Goal: Task Accomplishment & Management: Use online tool/utility

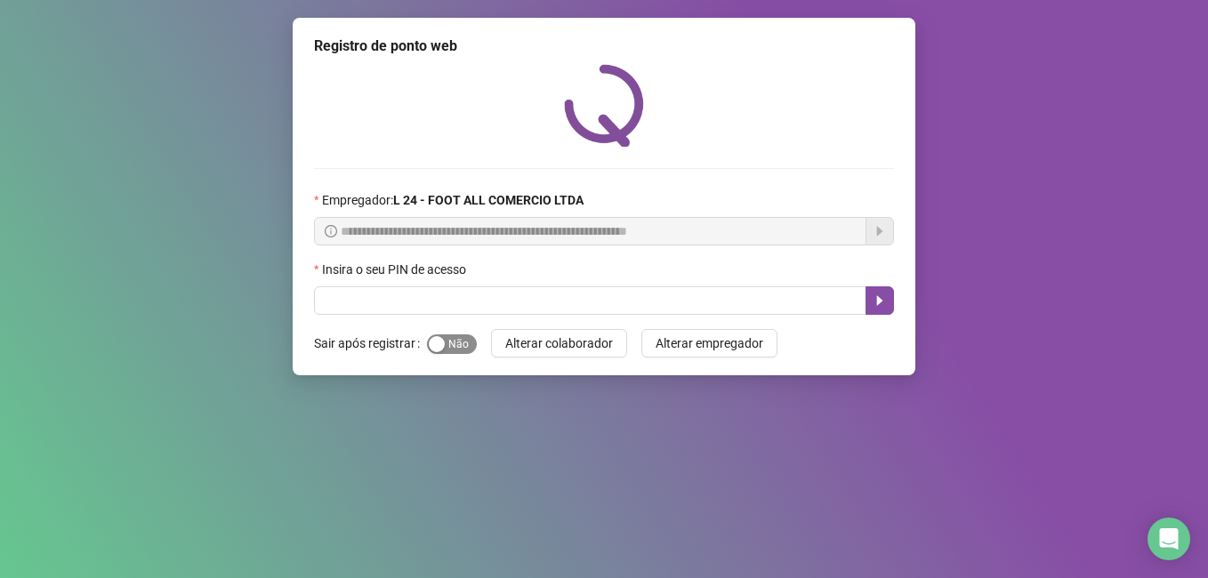
click at [453, 349] on span "Sim Não" at bounding box center [452, 344] width 50 height 20
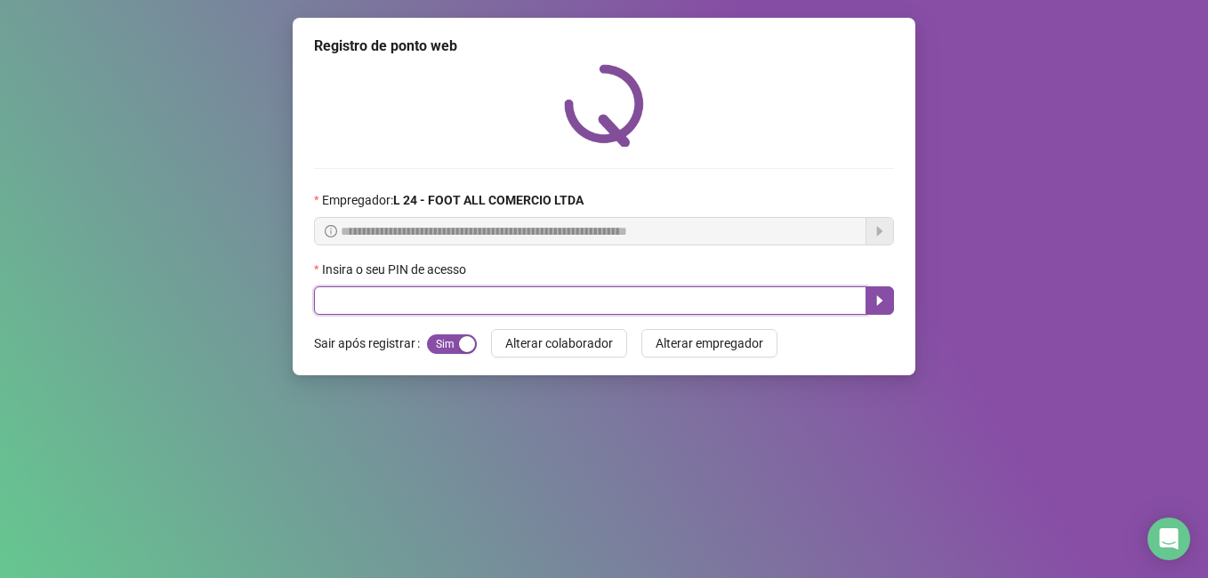
click at [352, 306] on input "text" at bounding box center [590, 300] width 552 height 28
type input "*****"
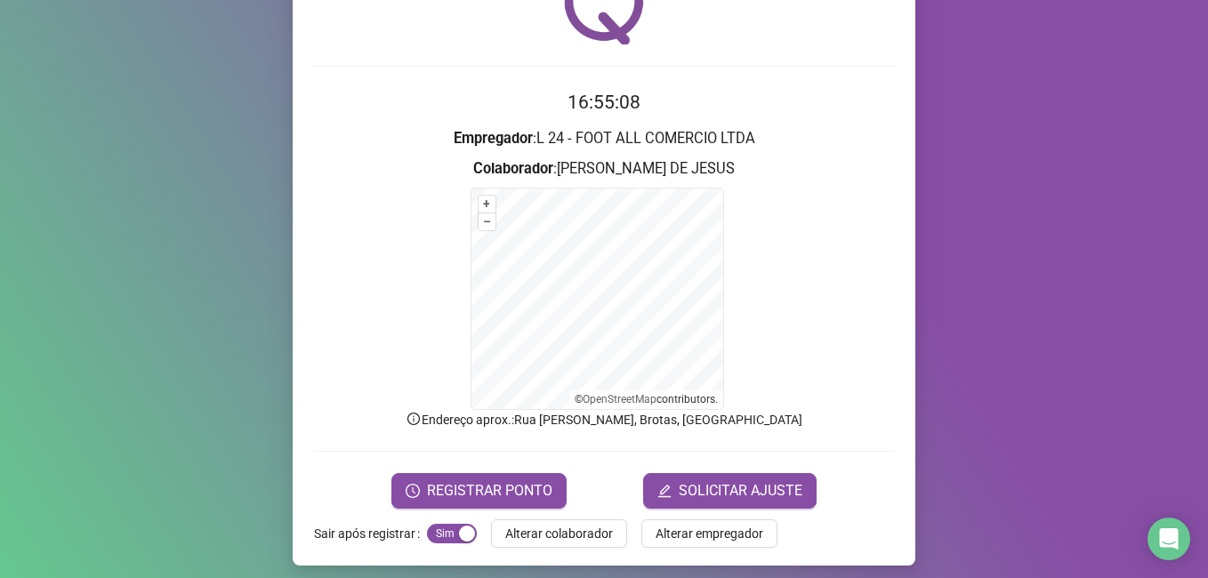
scroll to position [111, 0]
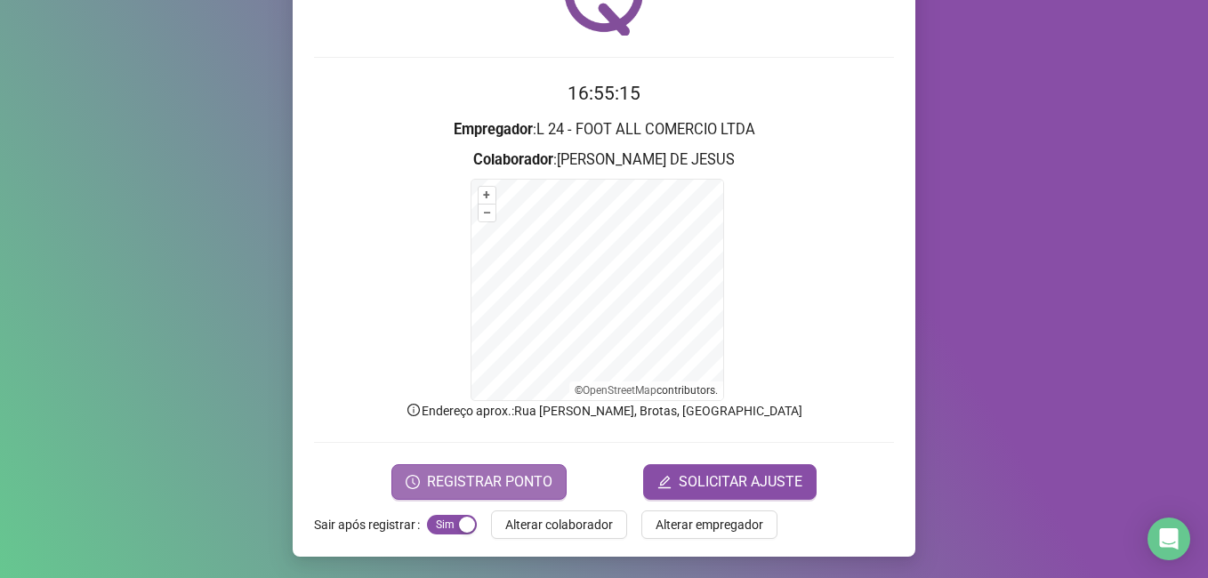
click at [481, 477] on span "REGISTRAR PONTO" at bounding box center [489, 481] width 125 height 21
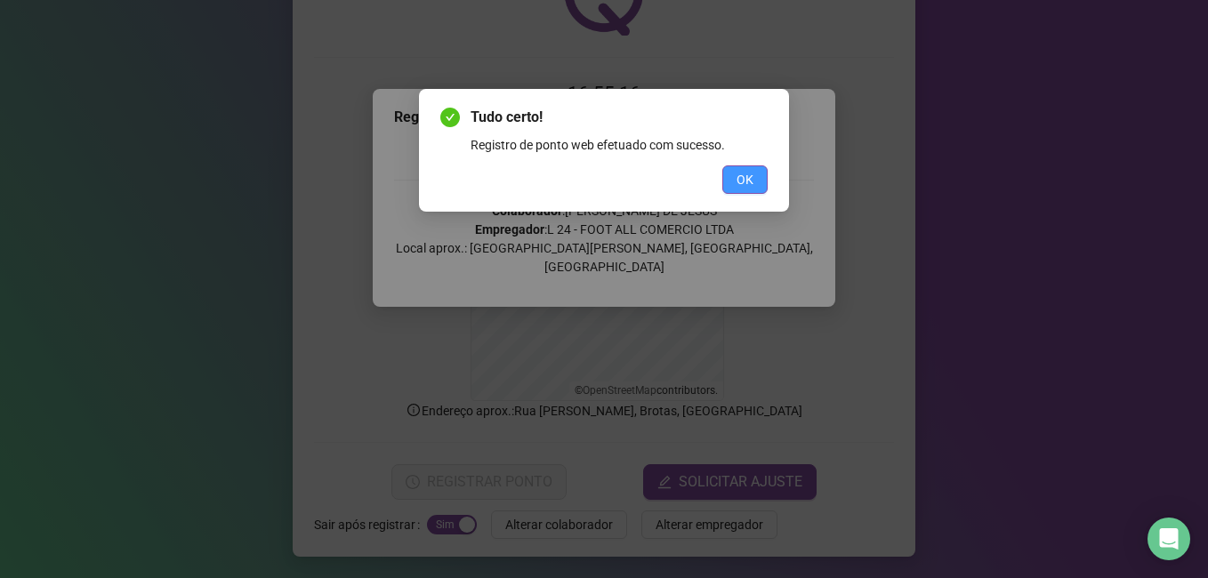
click at [746, 180] on span "OK" at bounding box center [744, 180] width 17 height 20
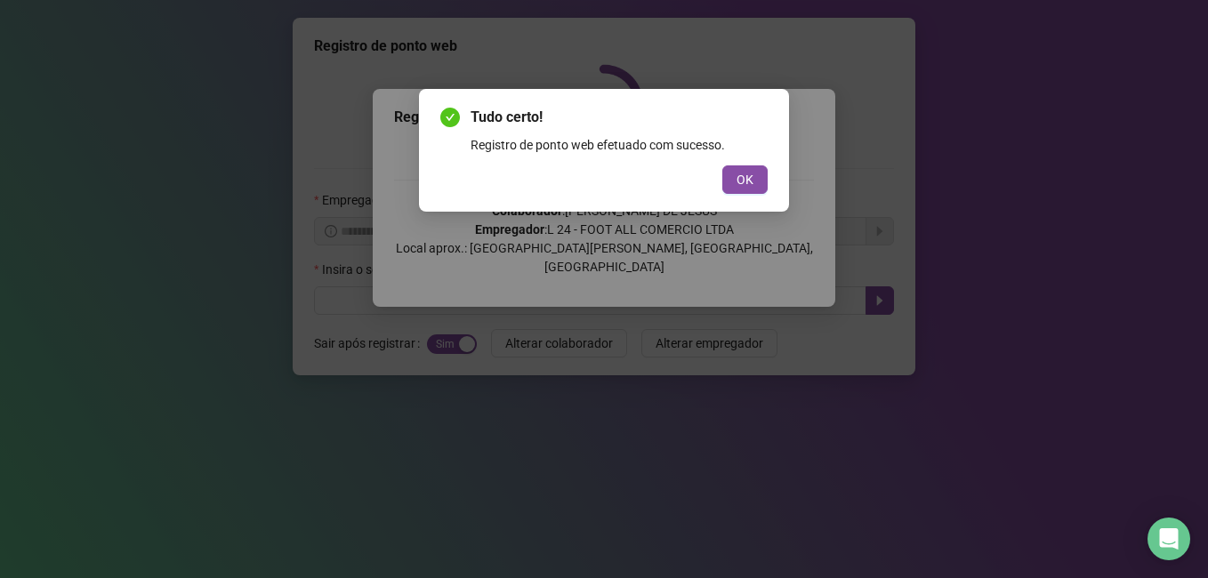
scroll to position [0, 0]
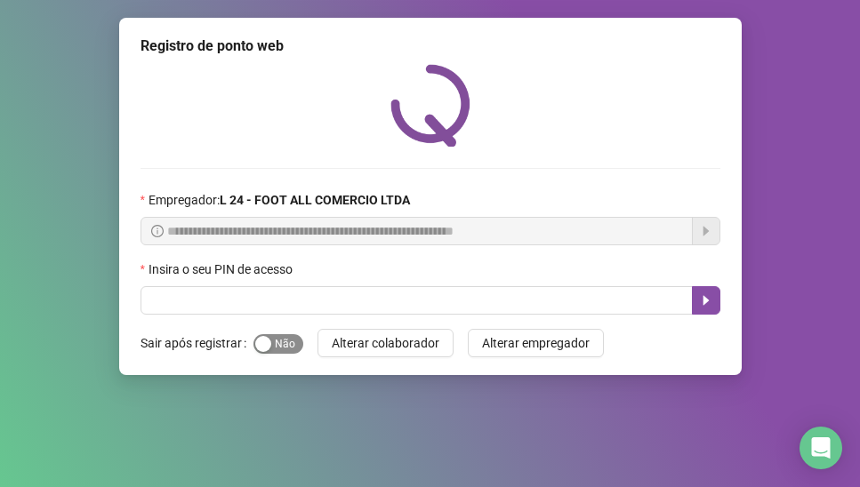
click at [275, 349] on span "Sim Não" at bounding box center [278, 344] width 50 height 20
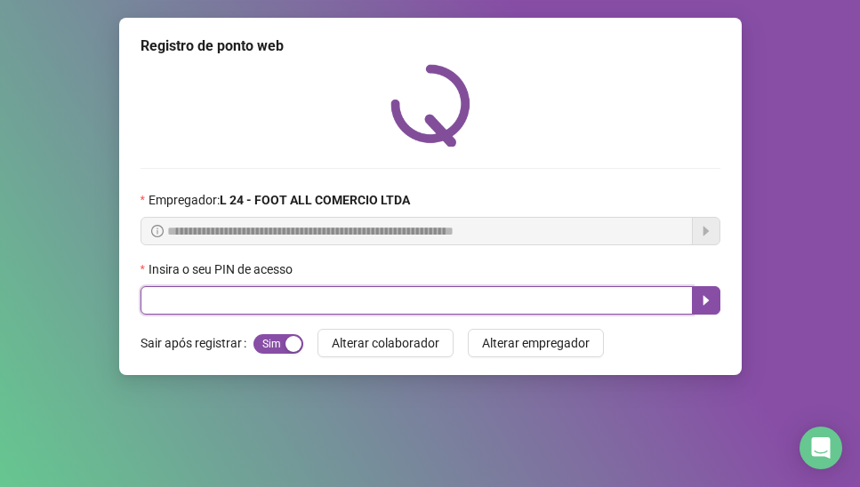
click at [254, 309] on input "text" at bounding box center [417, 300] width 552 height 28
type input "*****"
click at [704, 304] on icon "caret-right" at bounding box center [706, 301] width 6 height 10
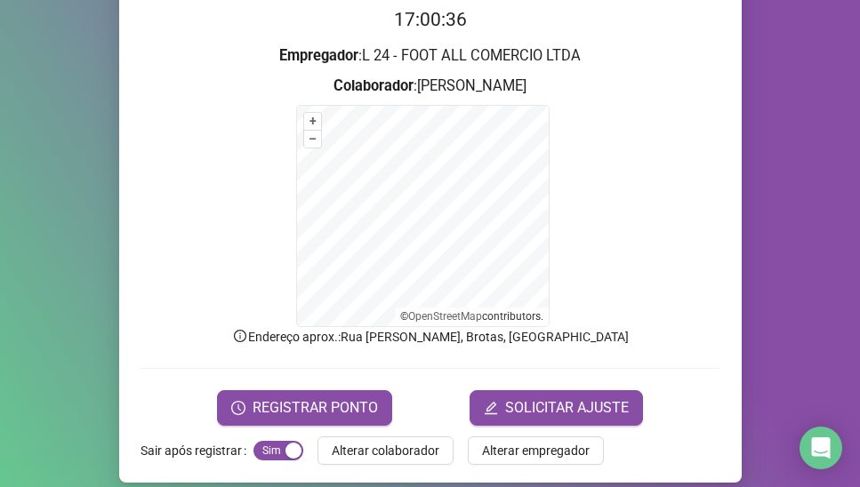
scroll to position [202, 0]
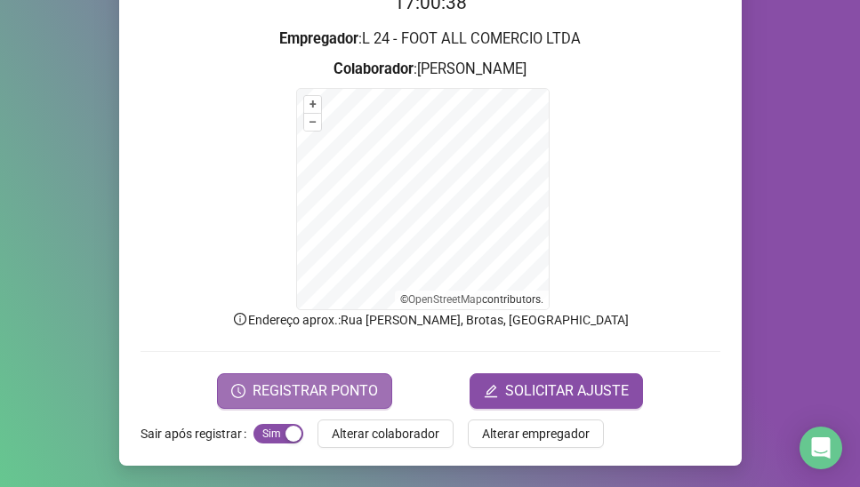
click at [309, 391] on span "REGISTRAR PONTO" at bounding box center [315, 391] width 125 height 21
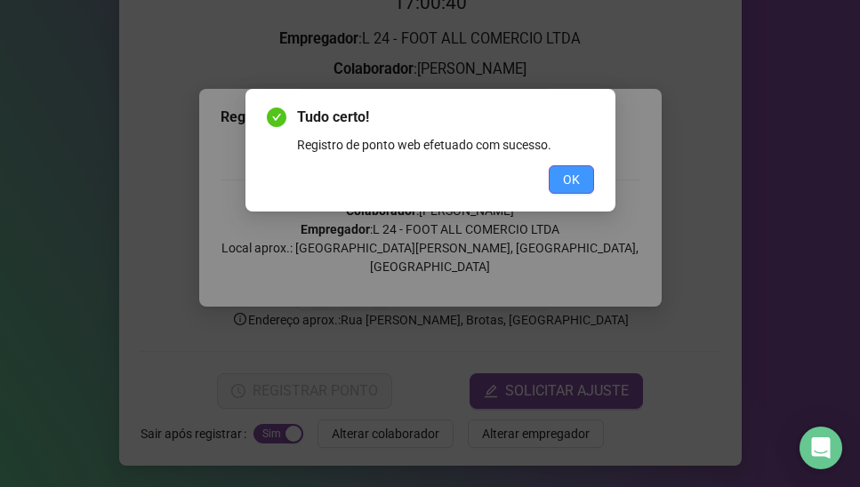
click at [577, 185] on span "OK" at bounding box center [571, 180] width 17 height 20
